Goal: Task Accomplishment & Management: Manage account settings

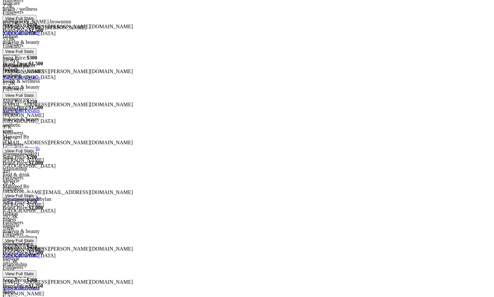
scroll to position [197, 0]
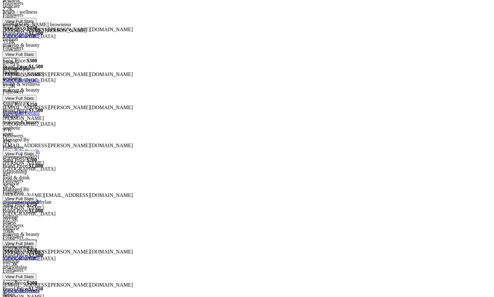
click at [40, 148] on link "View/Edit Details" at bounding box center [21, 151] width 37 height 6
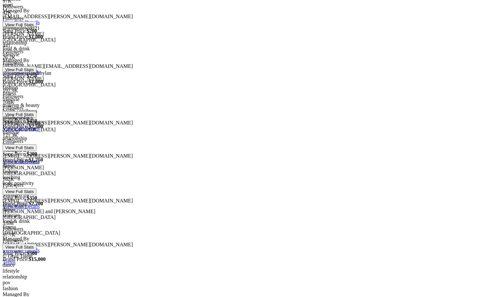
scroll to position [327, 0]
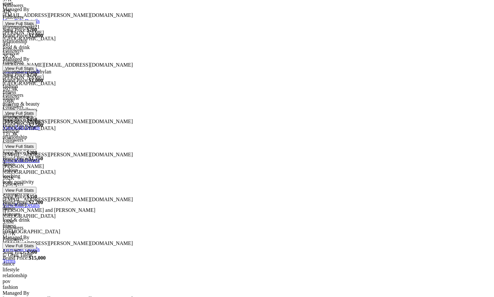
click at [166, 219] on div at bounding box center [247, 219] width 489 height 0
click at [167, 175] on div at bounding box center [247, 175] width 489 height 0
click at [40, 246] on link "View/Edit Details" at bounding box center [21, 249] width 37 height 6
click at [165, 131] on div "121.3K Followers View Full Stats" at bounding box center [247, 140] width 489 height 19
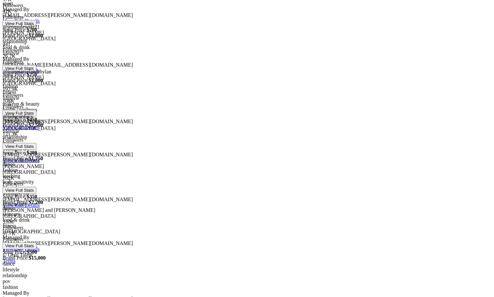
click at [165, 131] on div at bounding box center [247, 131] width 489 height 0
click at [168, 219] on div at bounding box center [247, 219] width 489 height 0
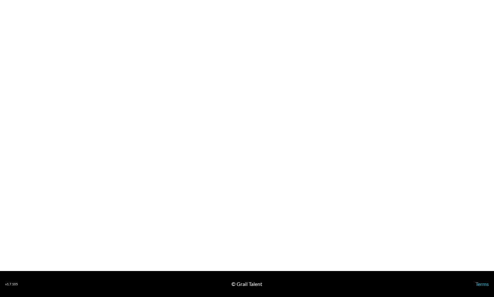
select select "USD"
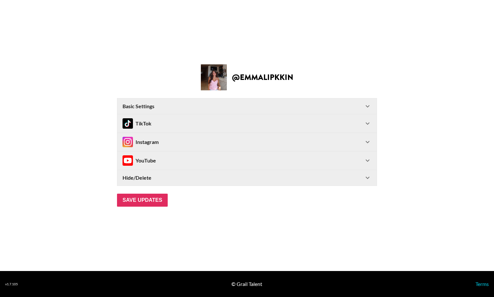
click at [171, 144] on div "Instagram" at bounding box center [242, 142] width 241 height 10
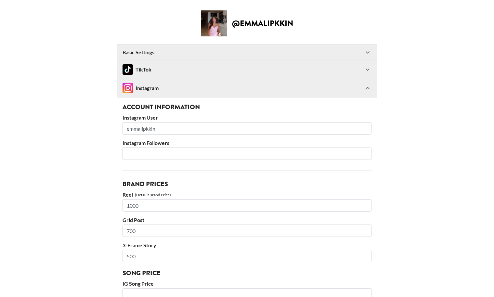
click at [128, 131] on input "emmalipkkin" at bounding box center [246, 128] width 249 height 12
click at [131, 88] on img at bounding box center [127, 88] width 10 height 10
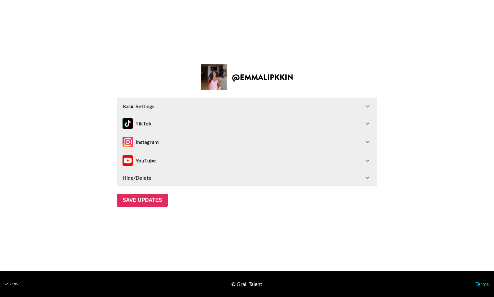
click at [137, 142] on div "Instagram" at bounding box center [140, 142] width 36 height 10
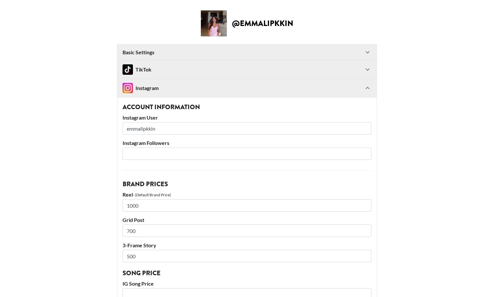
click at [166, 123] on input "emmalipkkin" at bounding box center [246, 128] width 249 height 12
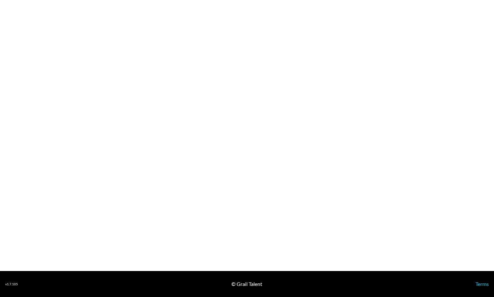
select select "USD"
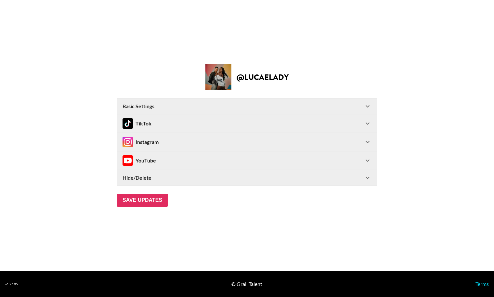
click at [215, 123] on div "TikTok" at bounding box center [242, 123] width 241 height 10
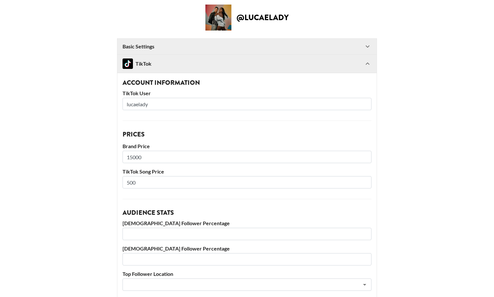
scroll to position [7, 0]
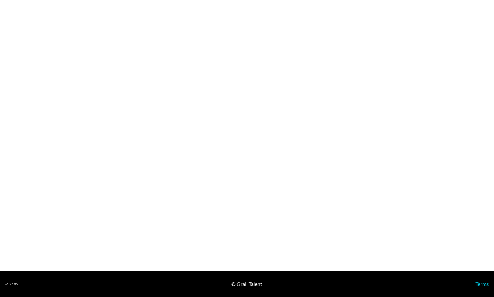
select select "USD"
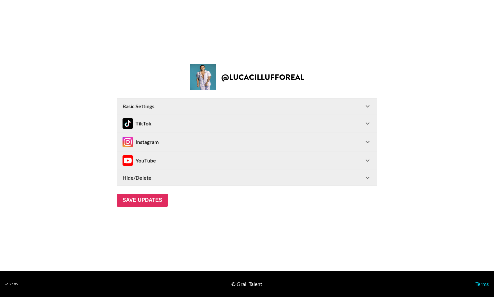
click at [240, 125] on div "TikTok" at bounding box center [242, 123] width 241 height 10
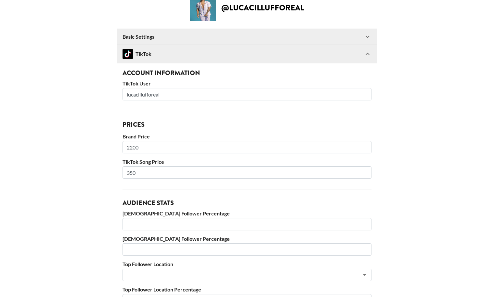
scroll to position [195, 0]
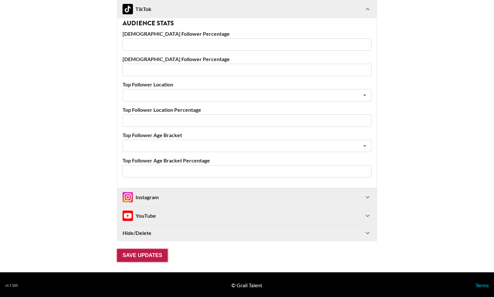
click at [138, 253] on input "Save Updates" at bounding box center [142, 255] width 51 height 13
